Goal: Find specific page/section: Find specific page/section

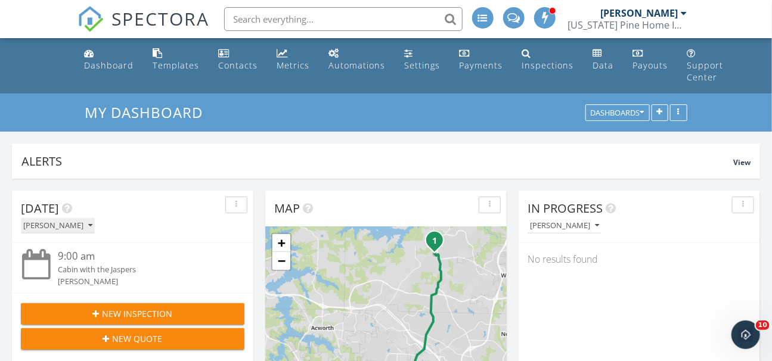
click at [88, 229] on icon "button" at bounding box center [90, 226] width 4 height 8
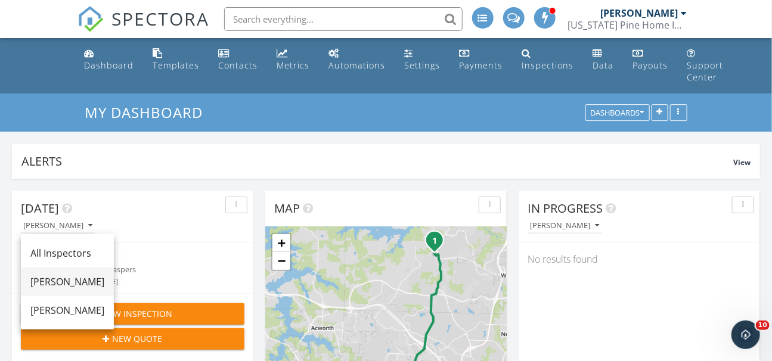
click at [61, 286] on div "[PERSON_NAME]" at bounding box center [67, 282] width 74 height 14
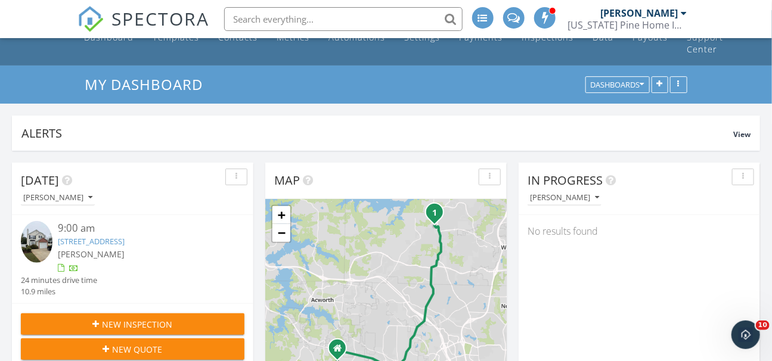
scroll to position [27, 0]
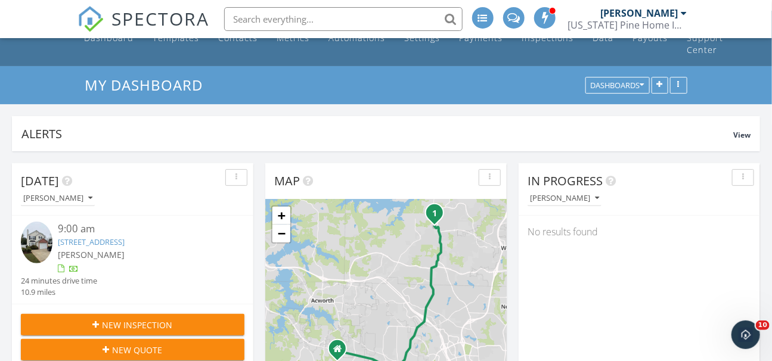
click at [125, 243] on link "2014 Britley Park Crossing, Woodstock, GA 30189" at bounding box center [91, 242] width 67 height 11
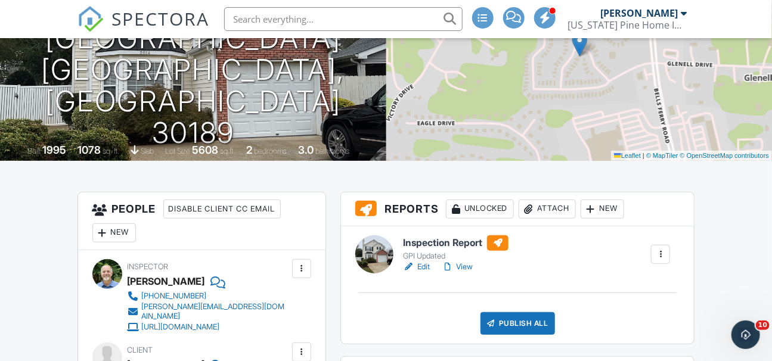
scroll to position [184, 0]
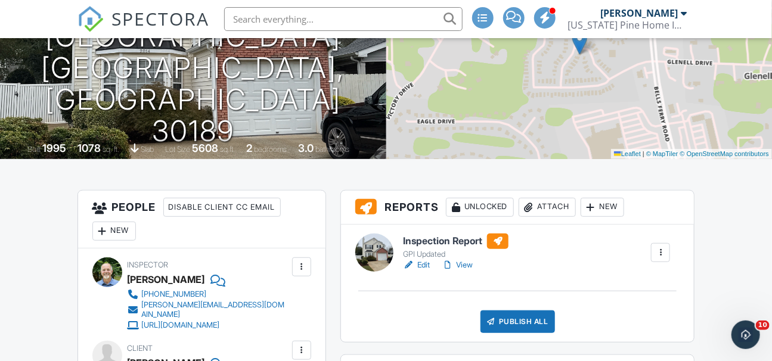
click at [469, 264] on link "View" at bounding box center [457, 265] width 31 height 12
